Goal: Task Accomplishment & Management: Manage account settings

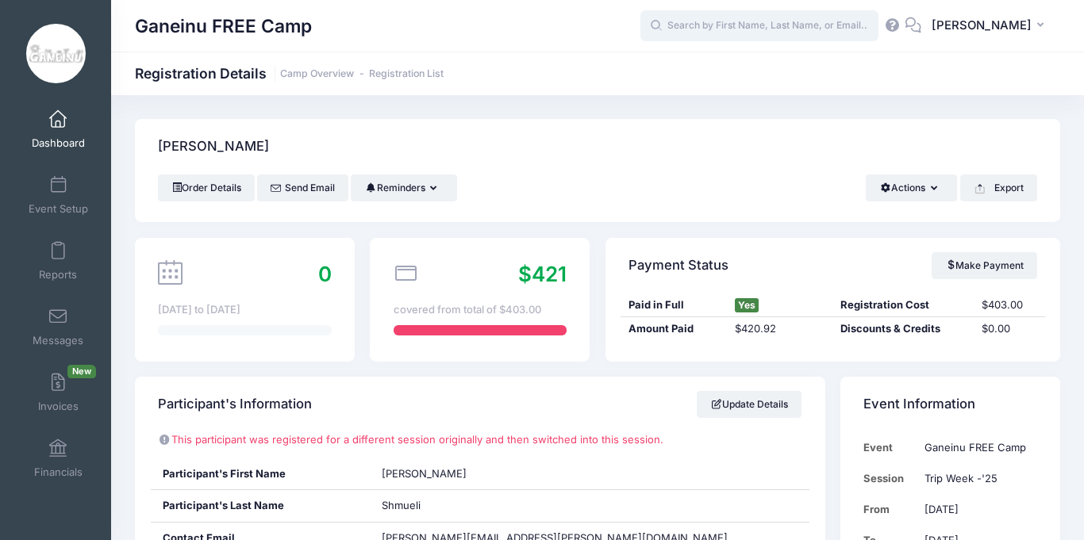
click at [766, 23] on input "text" at bounding box center [759, 26] width 238 height 32
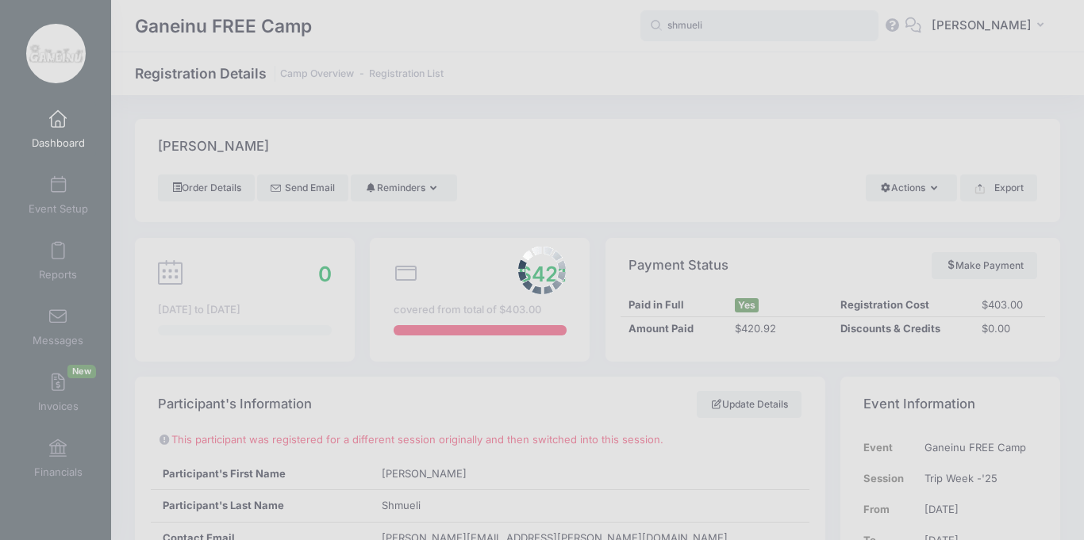
type input "shmueli"
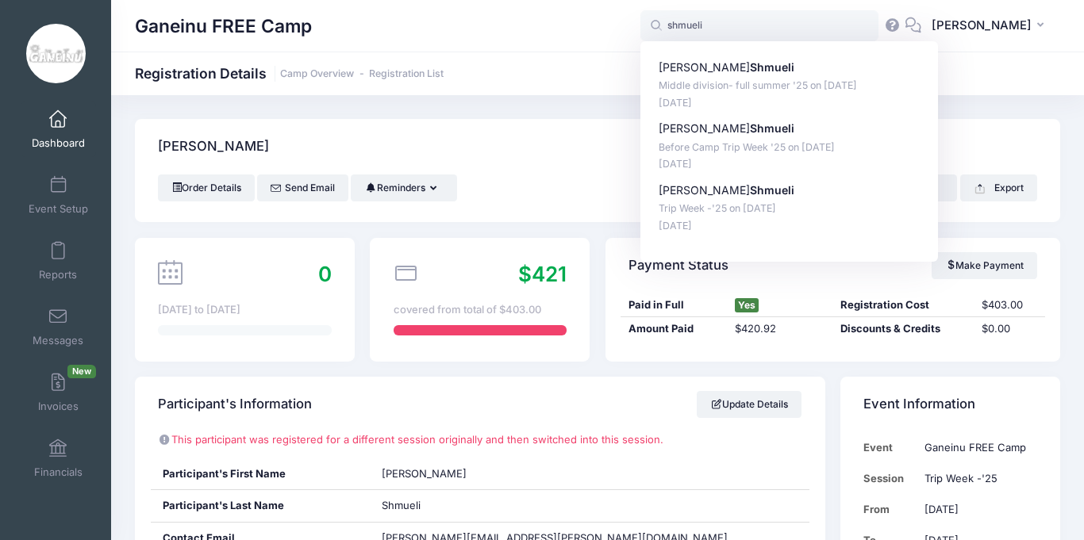
click at [60, 129] on link "Dashboard" at bounding box center [58, 130] width 75 height 56
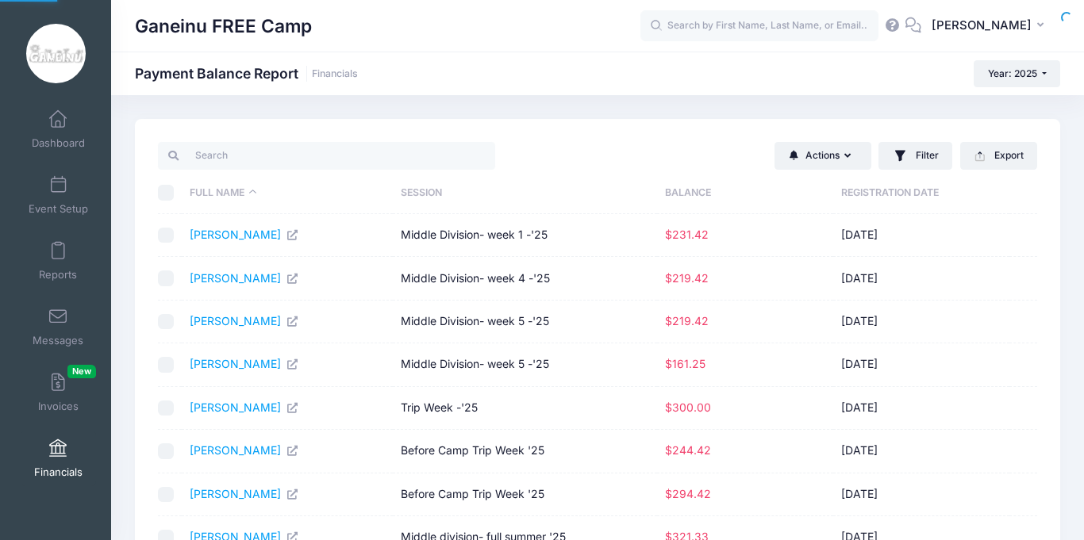
select select "10"
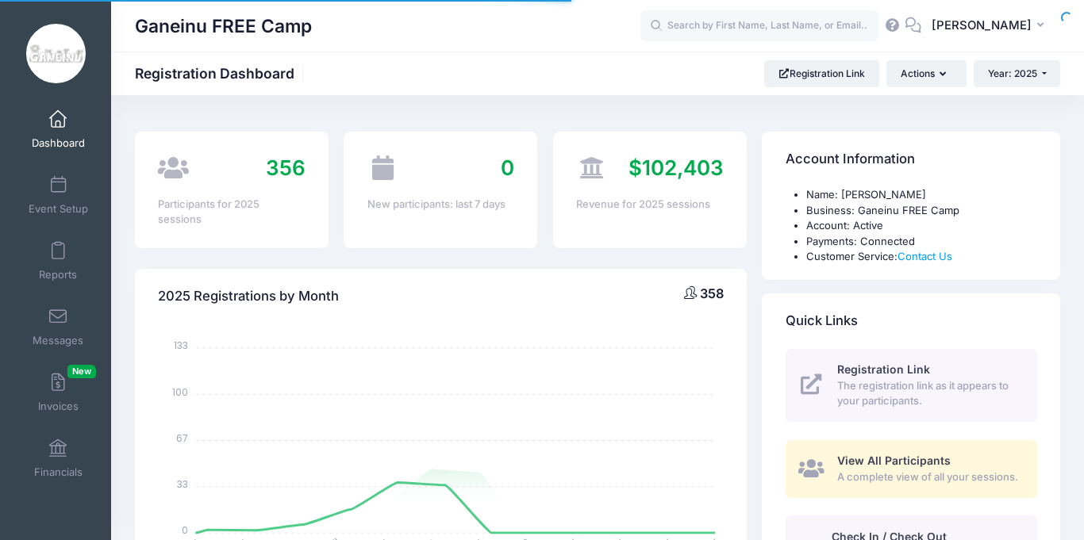
select select
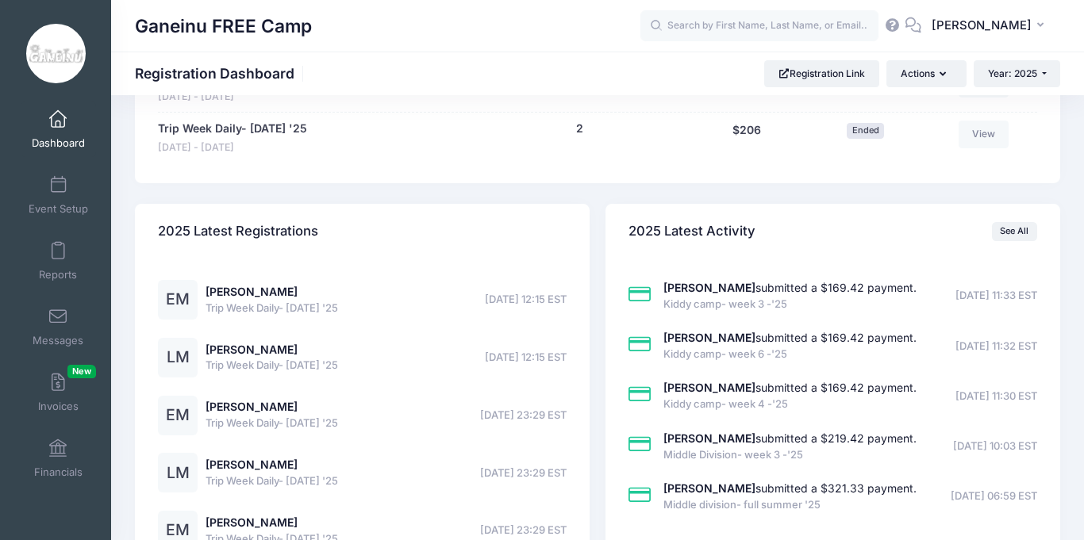
scroll to position [2095, 0]
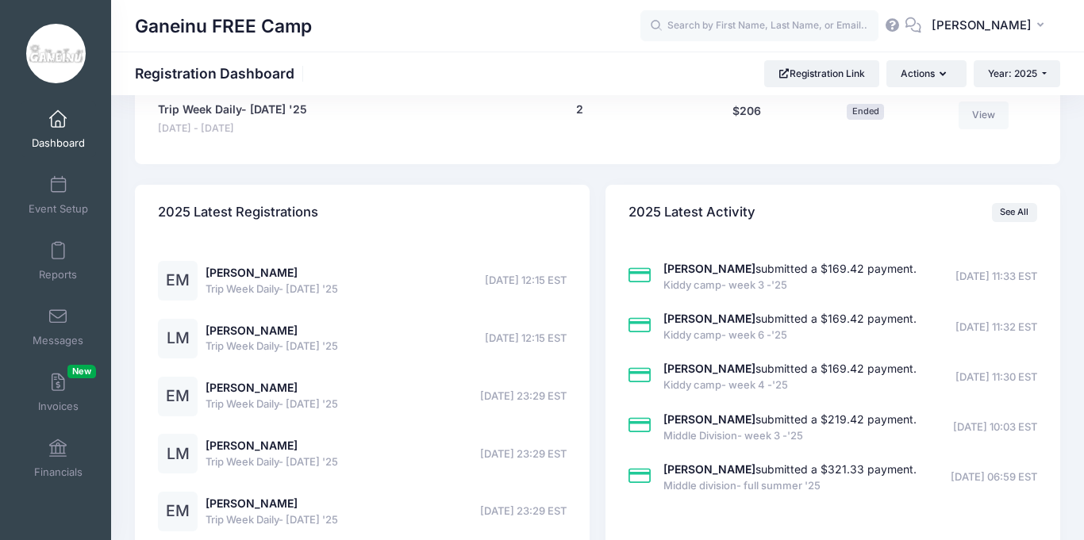
click at [1062, 270] on div "2025 Latest Activity See All [PERSON_NAME] submitted a $169.42 payment. Kiddy c…" at bounding box center [832, 378] width 470 height 386
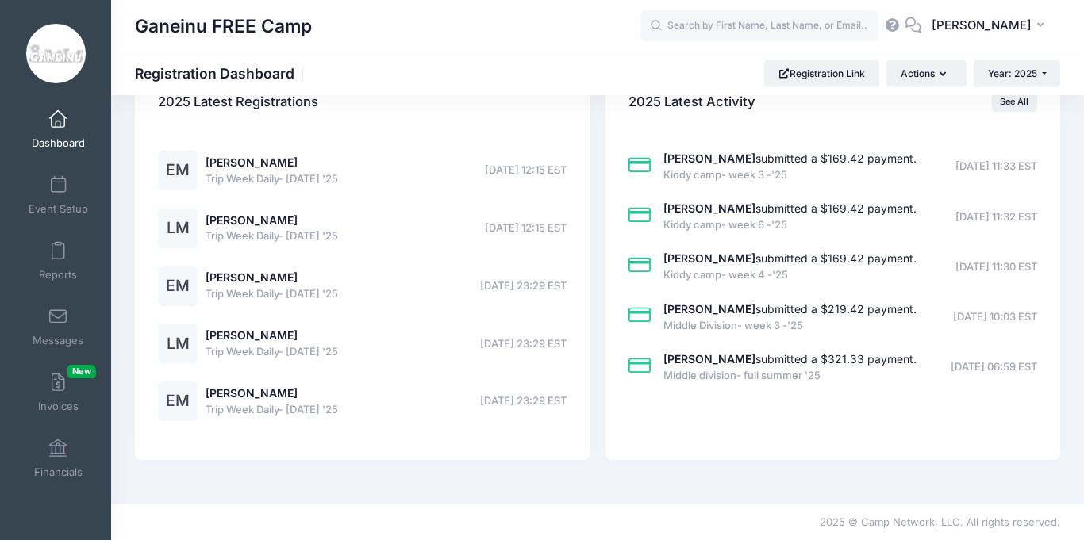
scroll to position [2236, 0]
click at [1004, 101] on link "See All" at bounding box center [1014, 102] width 45 height 19
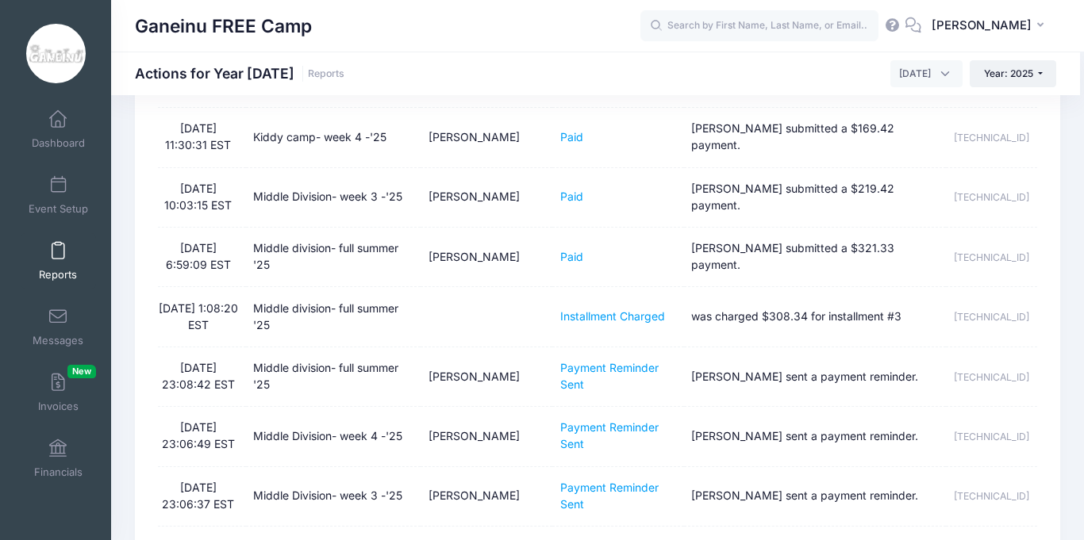
scroll to position [222, 0]
